Goal: Transaction & Acquisition: Purchase product/service

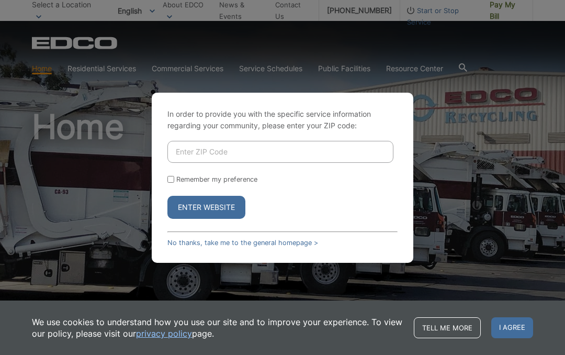
click at [186, 163] on input "Enter ZIP Code" at bounding box center [280, 152] width 226 height 22
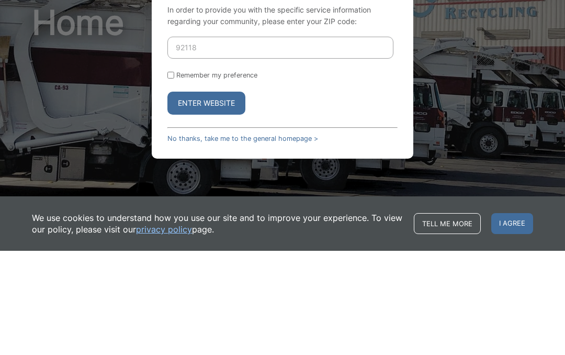
type input "92118"
click at [167, 175] on div "Remember my preference" at bounding box center [282, 179] width 230 height 8
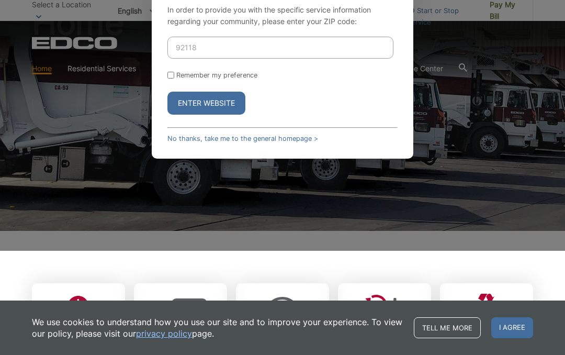
click at [194, 115] on button "Enter Website" at bounding box center [206, 103] width 78 height 23
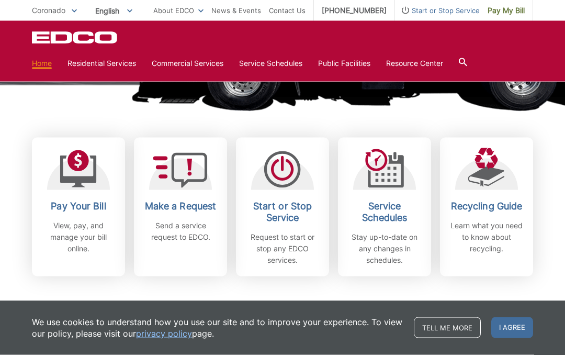
scroll to position [251, 0]
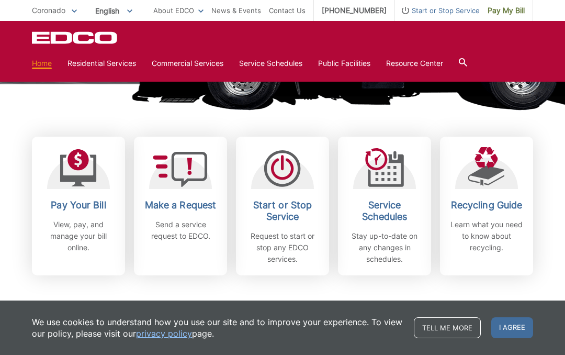
click at [76, 217] on div "Pay Your Bill View, pay, and manage your bill online." at bounding box center [78, 226] width 77 height 54
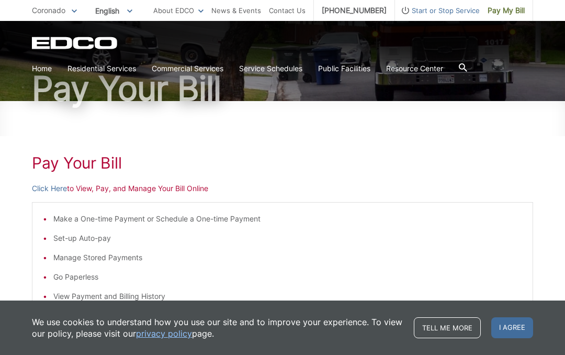
scroll to position [83, 0]
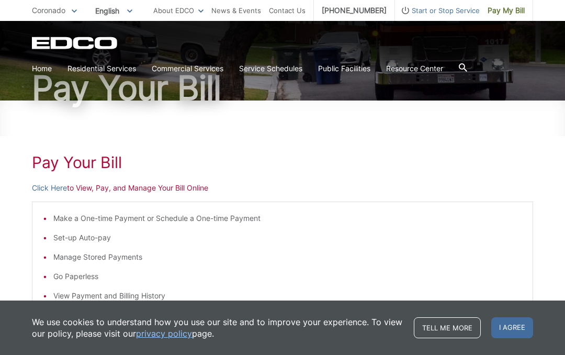
click at [74, 219] on li "Make a One-time Payment or Schedule a One-time Payment" at bounding box center [287, 218] width 469 height 12
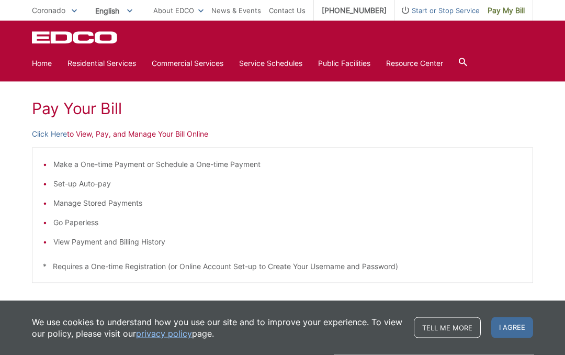
scroll to position [133, 0]
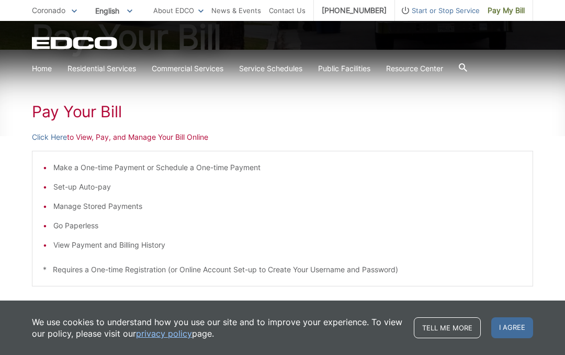
click at [110, 139] on p "Click Here to View, Pay, and Manage Your Bill Online" at bounding box center [282, 137] width 501 height 12
click at [143, 142] on p "Click Here to View, Pay, and Manage Your Bill Online" at bounding box center [282, 137] width 501 height 12
click at [147, 139] on p "Click Here to View, Pay, and Manage Your Bill Online" at bounding box center [282, 137] width 501 height 12
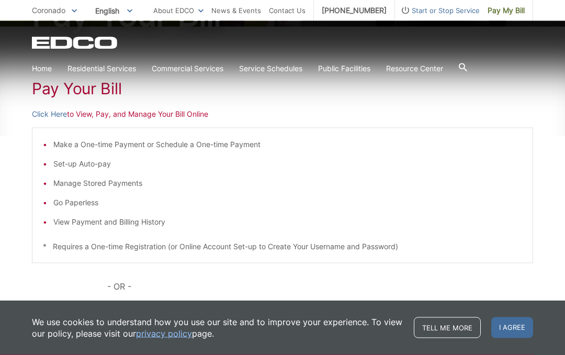
scroll to position [159, 0]
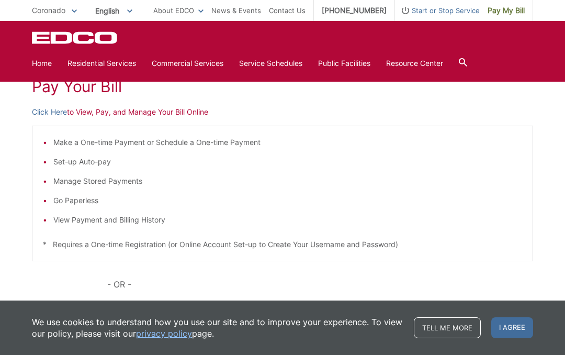
click at [110, 114] on p "Click Here to View, Pay, and Manage Your Bill Online" at bounding box center [282, 112] width 501 height 12
click at [141, 105] on div "Pay Your [PERSON_NAME] Here to View, Pay, and Manage Your Bill Online Make a On…" at bounding box center [282, 236] width 501 height 422
click at [287, 244] on p "* Requires a One-time Registration (or Online Account Set-up to Create Your Use…" at bounding box center [282, 245] width 479 height 12
click at [182, 308] on p "Click Here to Make a One-time Payment Only Online" at bounding box center [282, 307] width 501 height 12
click at [178, 307] on p "Click Here to Make a One-time Payment Only Online" at bounding box center [282, 307] width 501 height 12
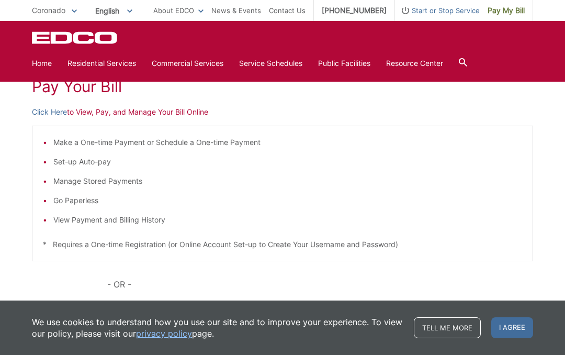
click at [181, 304] on p "Click Here to Make a One-time Payment Only Online" at bounding box center [282, 307] width 501 height 12
click at [58, 306] on link "Click Here" at bounding box center [49, 307] width 35 height 12
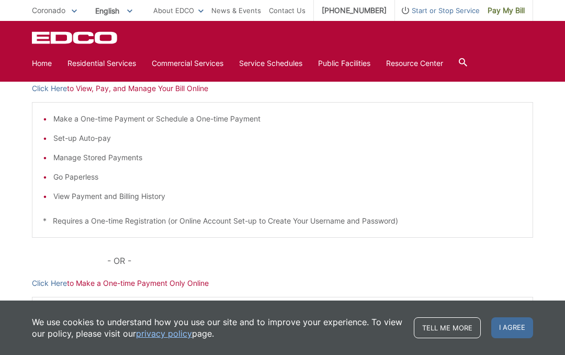
click at [57, 90] on link "Click Here" at bounding box center [49, 89] width 35 height 12
